Goal: Check status: Check status

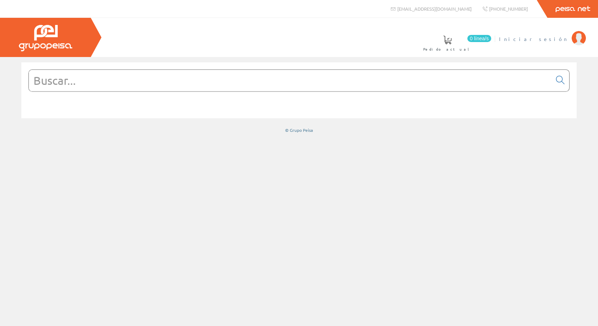
click at [555, 42] on span "Iniciar sesión" at bounding box center [533, 38] width 69 height 7
click at [546, 38] on span "Inma Catalán" at bounding box center [539, 38] width 59 height 7
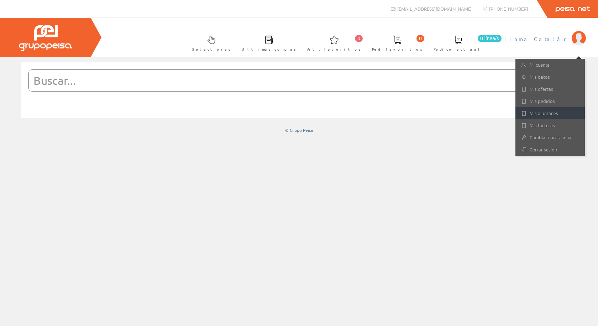
click at [533, 114] on link "Mis albaranes" at bounding box center [550, 113] width 69 height 12
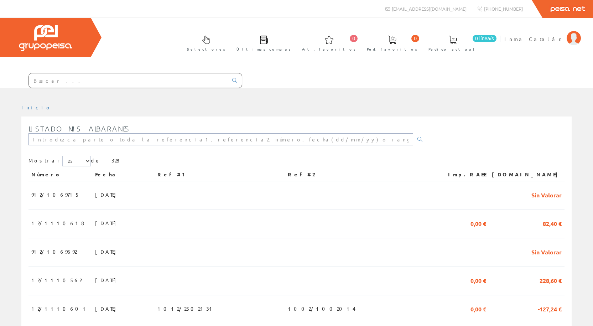
click at [98, 138] on input "text" at bounding box center [220, 139] width 385 height 12
type input "12/1110350"
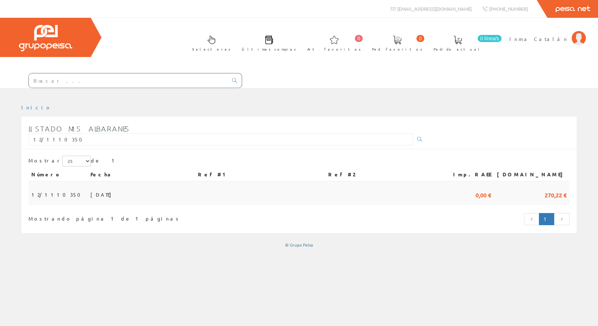
click at [90, 188] on span "[DATE]" at bounding box center [102, 194] width 25 height 12
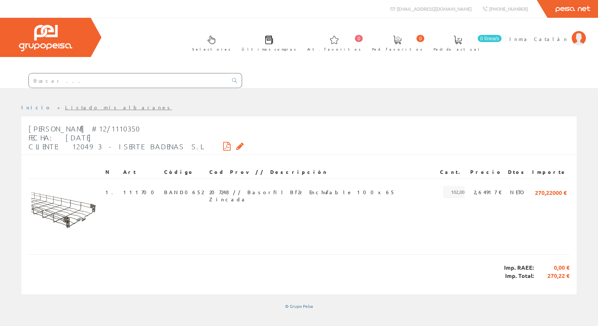
click at [237, 144] on icon at bounding box center [240, 146] width 7 height 5
